Goal: Task Accomplishment & Management: Manage account settings

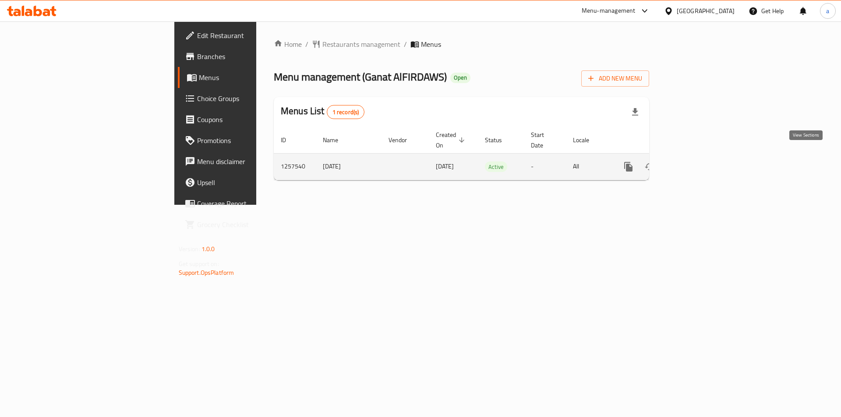
click at [702, 156] on link "enhanced table" at bounding box center [691, 166] width 21 height 21
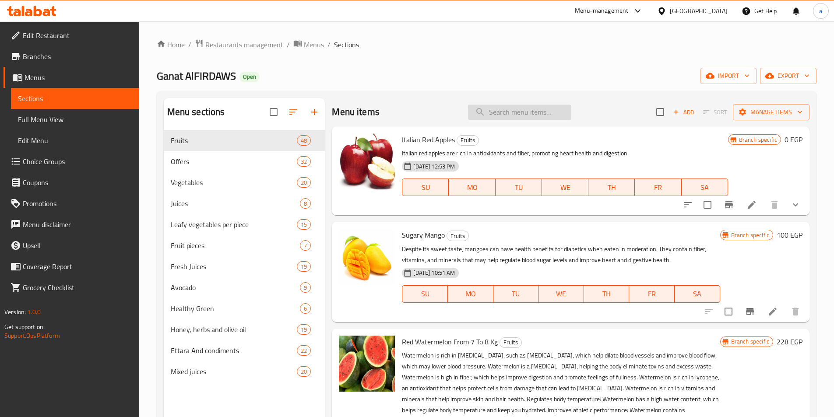
click at [545, 106] on input "search" at bounding box center [519, 112] width 103 height 15
paste input "Crimson Grapes"
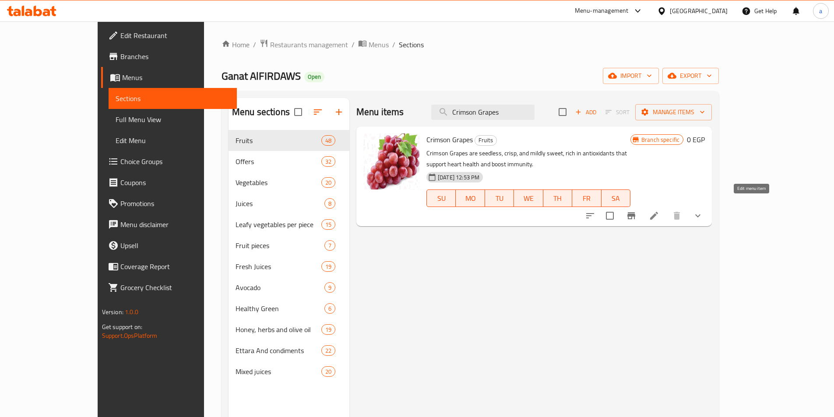
type input "Crimson Grapes"
click at [660, 211] on icon at bounding box center [654, 216] width 11 height 11
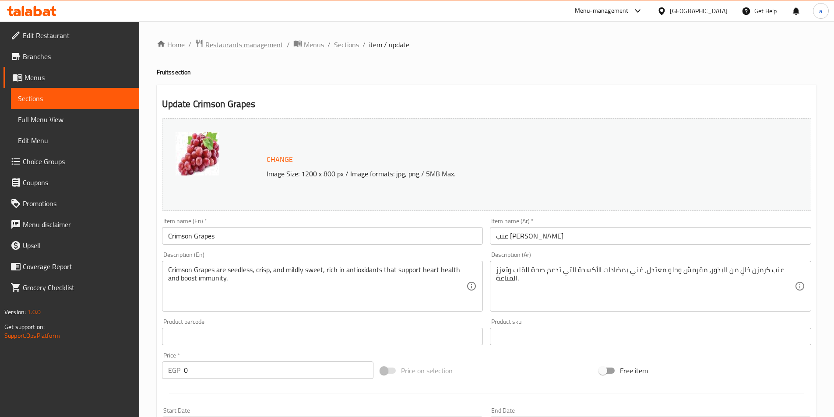
click at [239, 45] on span "Restaurants management" at bounding box center [244, 44] width 78 height 11
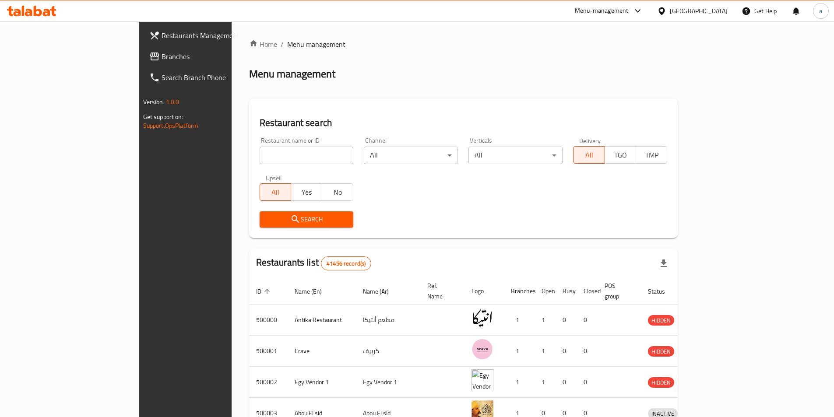
click at [162, 57] on span "Branches" at bounding box center [217, 56] width 110 height 11
